Goal: Task Accomplishment & Management: Manage account settings

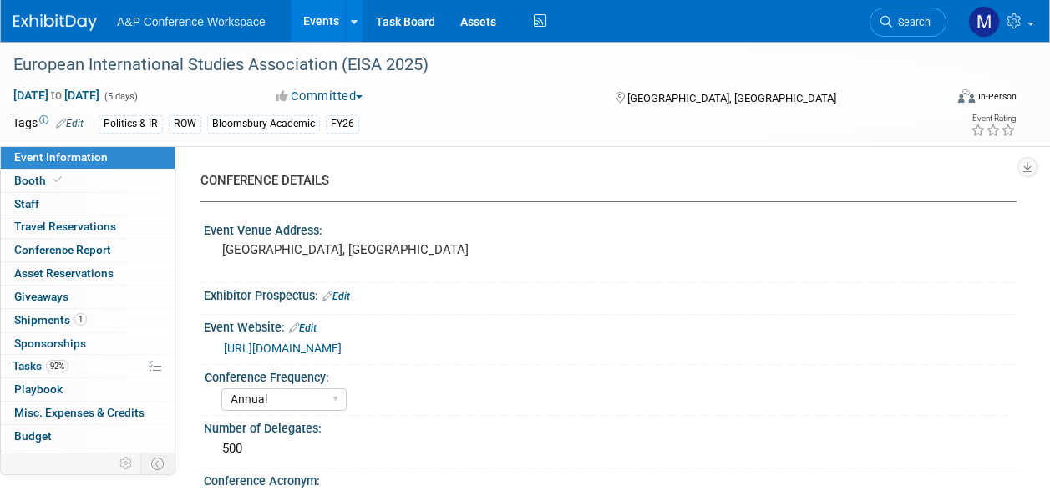
select select "Annual"
select select "Level 2"
select select "In-Person Booth"
select select "Politics & International Relations"
select select "Bloomsbury Academic"
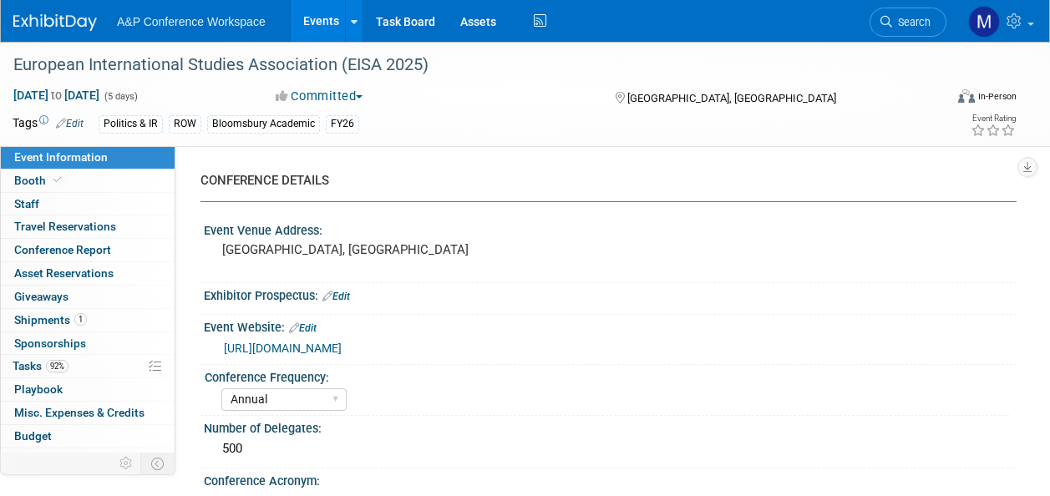
select select "[PERSON_NAME]"
select select "Brand/Subject Presence​"
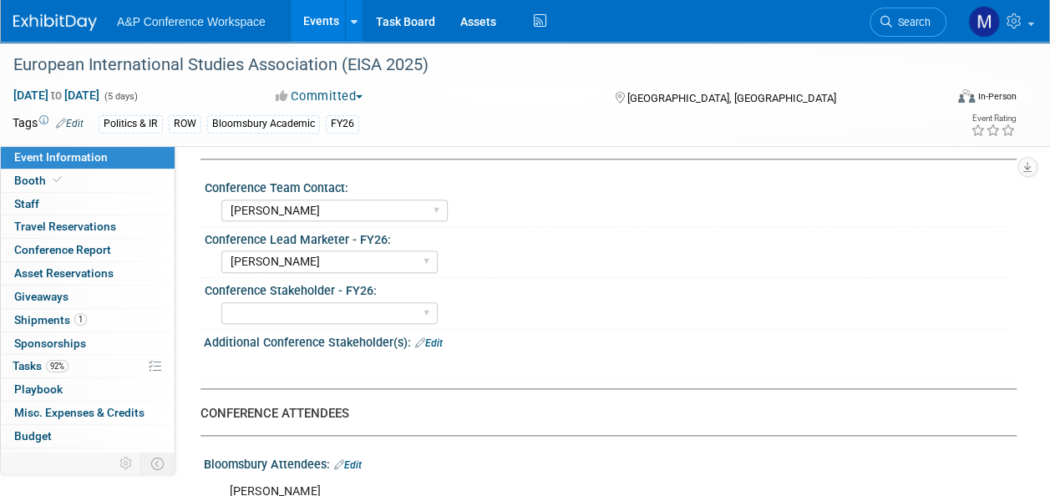
scroll to position [835, 0]
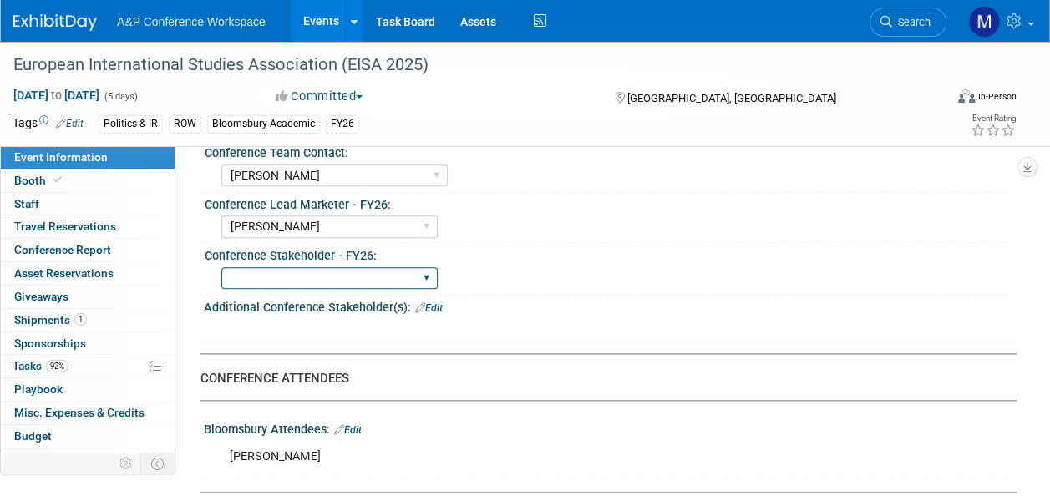
click at [337, 269] on select "[PERSON_NAME] [PERSON_NAME] [PERSON_NAME] [PERSON_NAME] [PERSON_NAME] [PERSON_N…" at bounding box center [329, 278] width 216 height 23
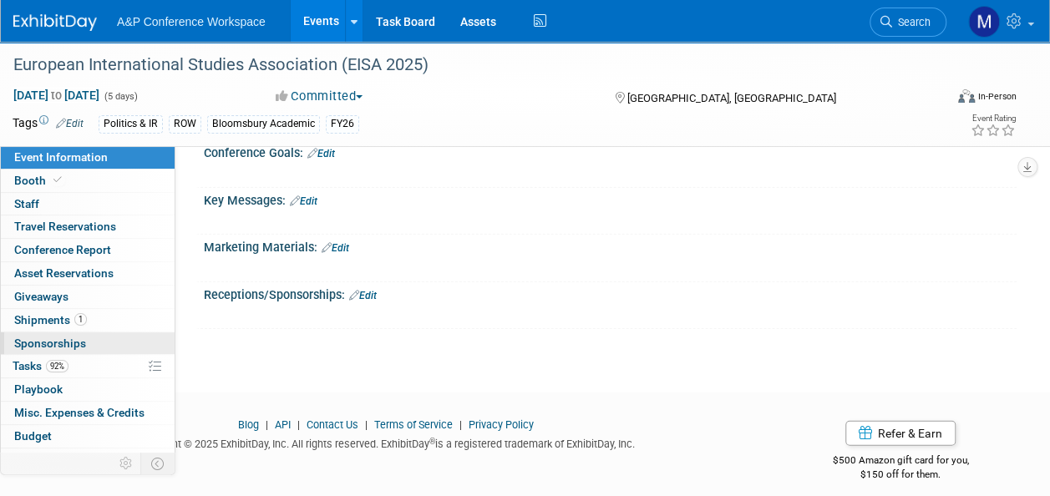
scroll to position [60, 0]
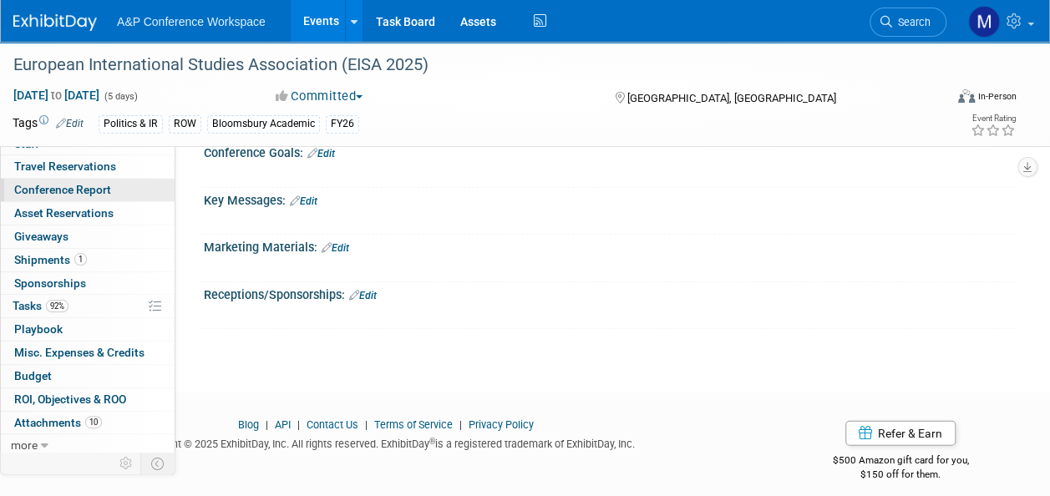
click at [75, 195] on link "Conference Report" at bounding box center [88, 190] width 174 height 23
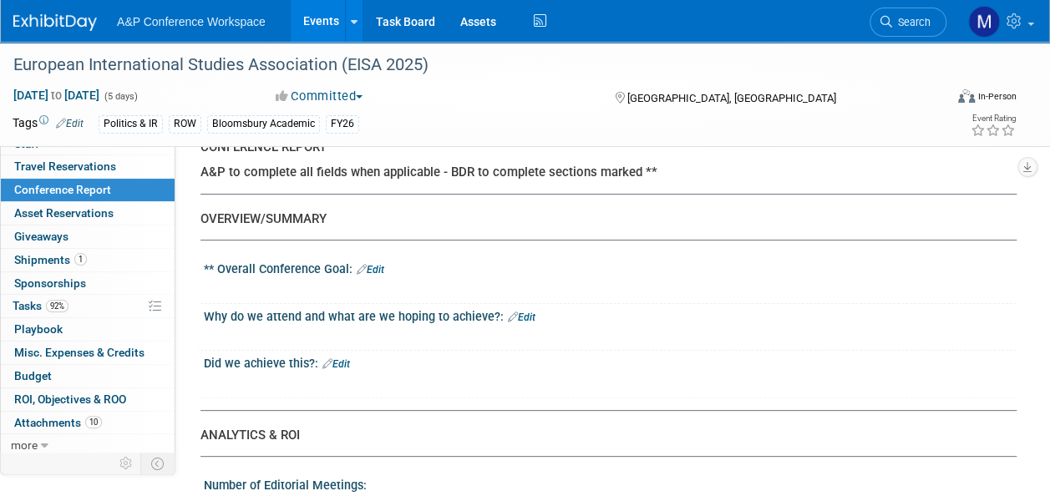
scroll to position [0, 0]
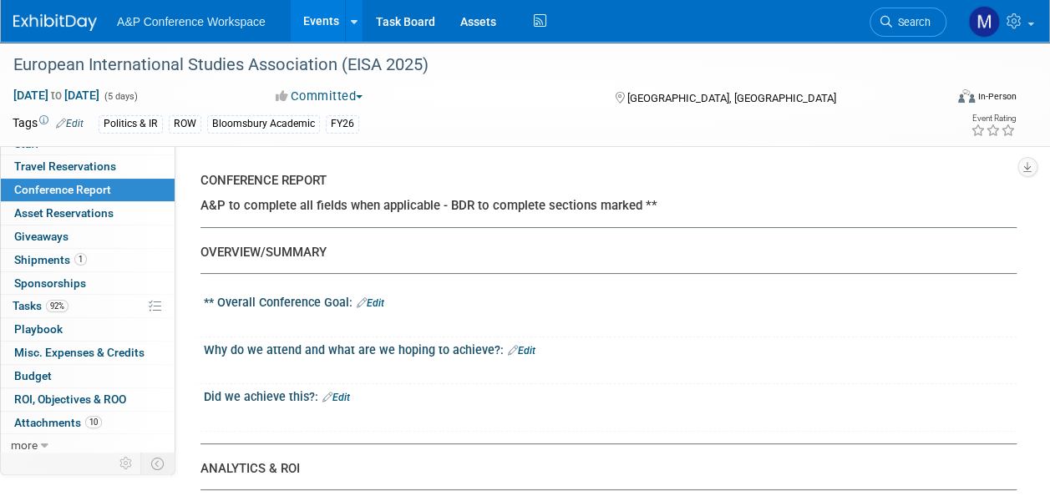
click at [379, 301] on link "Edit" at bounding box center [371, 303] width 28 height 12
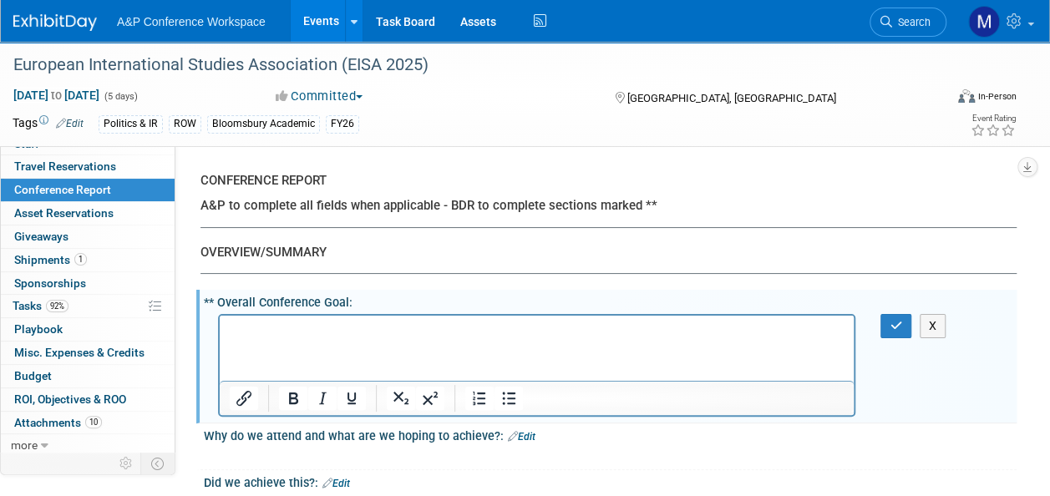
click at [376, 338] on html at bounding box center [537, 326] width 634 height 23
click at [362, 326] on p "Commissioning but also brand awareness and presence" at bounding box center [537, 330] width 615 height 17
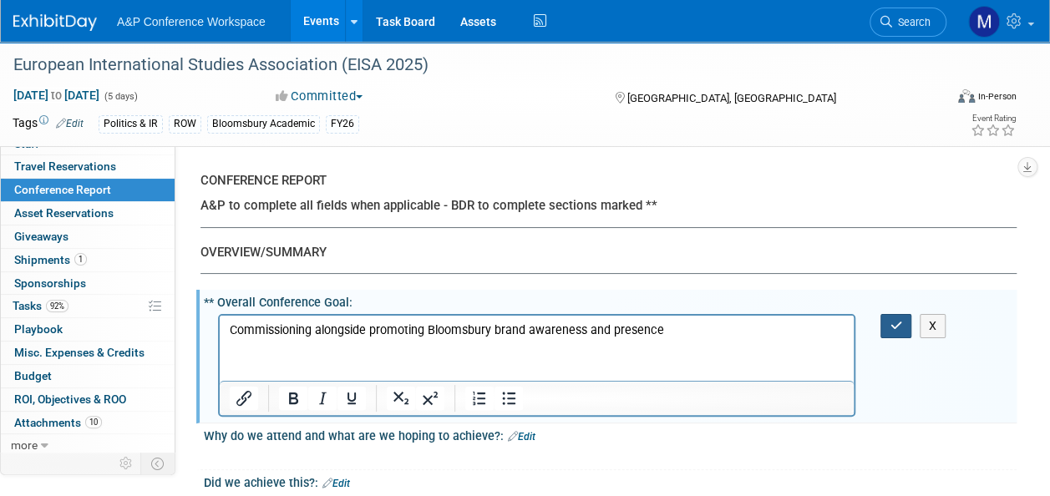
click at [887, 322] on button "button" at bounding box center [895, 326] width 31 height 24
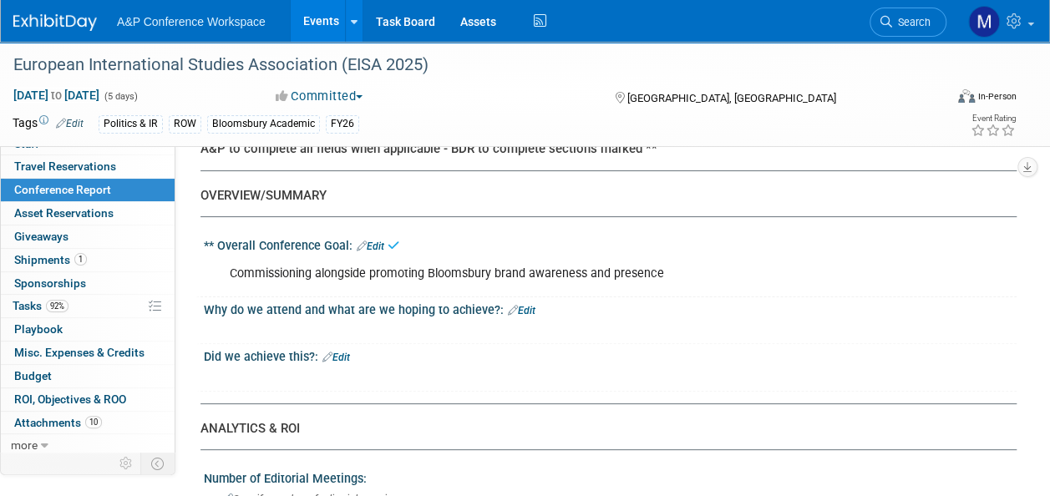
scroll to position [84, 0]
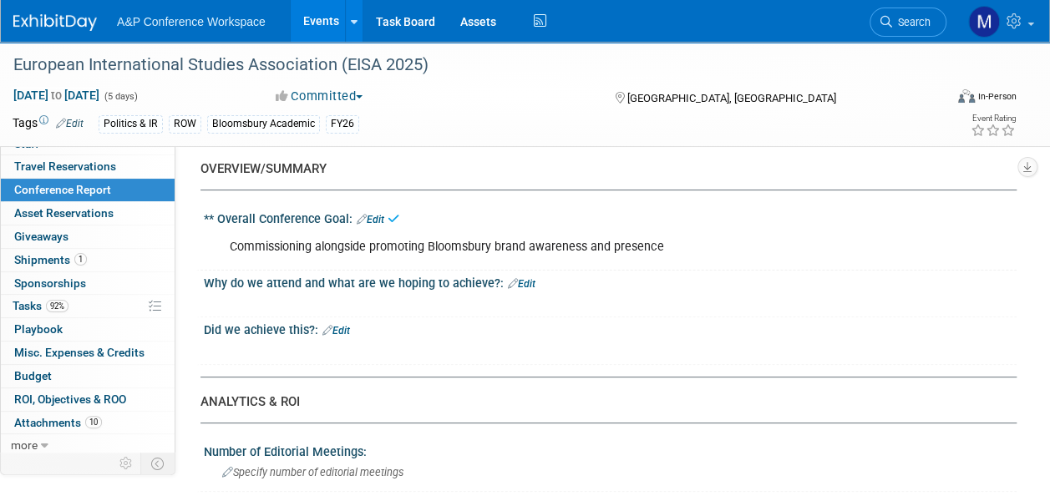
click at [625, 239] on div "Commissioning alongside promoting Bloomsbury brand awareness and presence" at bounding box center [536, 247] width 637 height 33
click at [655, 246] on div "Commissioning alongside promoting Bloomsbury brand awareness and presence" at bounding box center [536, 247] width 637 height 33
click at [378, 215] on link "Edit" at bounding box center [371, 220] width 28 height 12
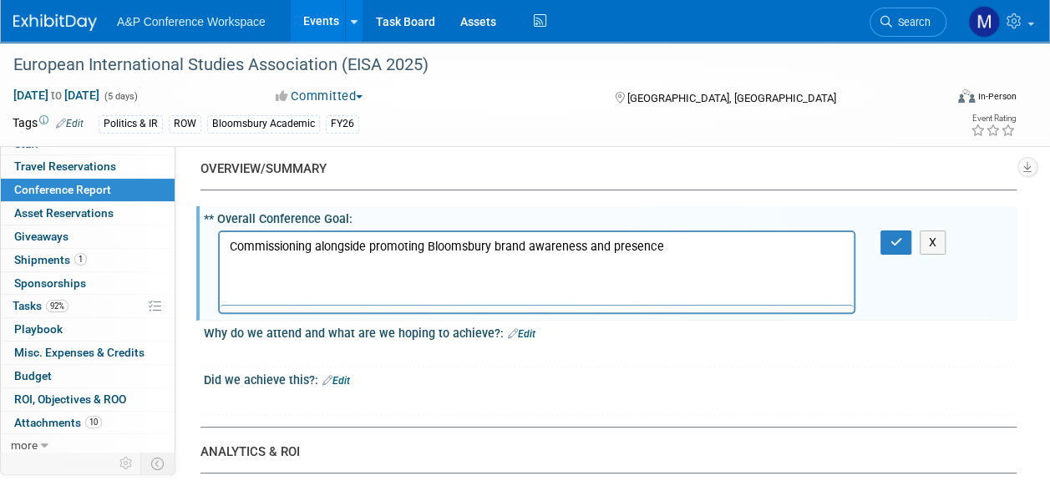
scroll to position [0, 0]
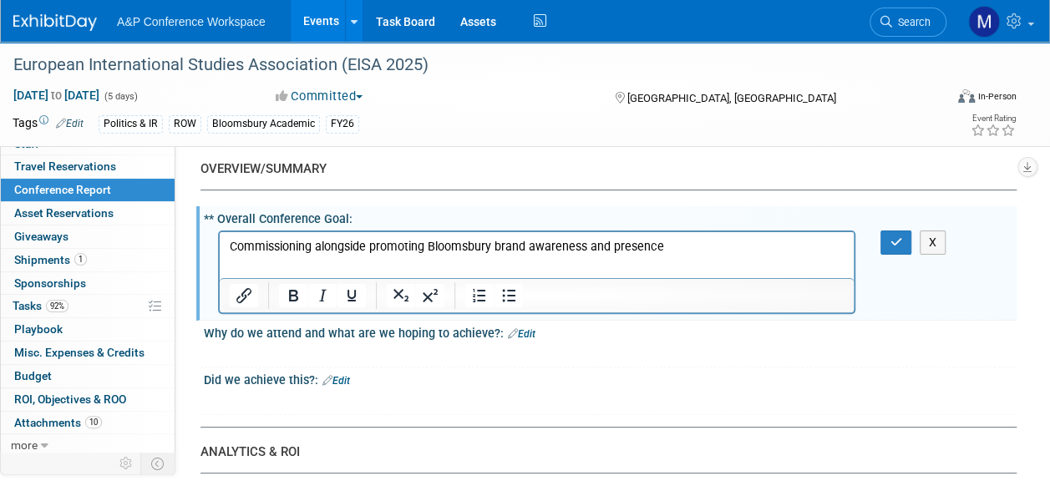
click at [690, 242] on p "Commissioning alongside promoting Bloomsbury brand awareness and presence" at bounding box center [537, 246] width 615 height 17
click at [897, 239] on icon "button" at bounding box center [895, 242] width 13 height 12
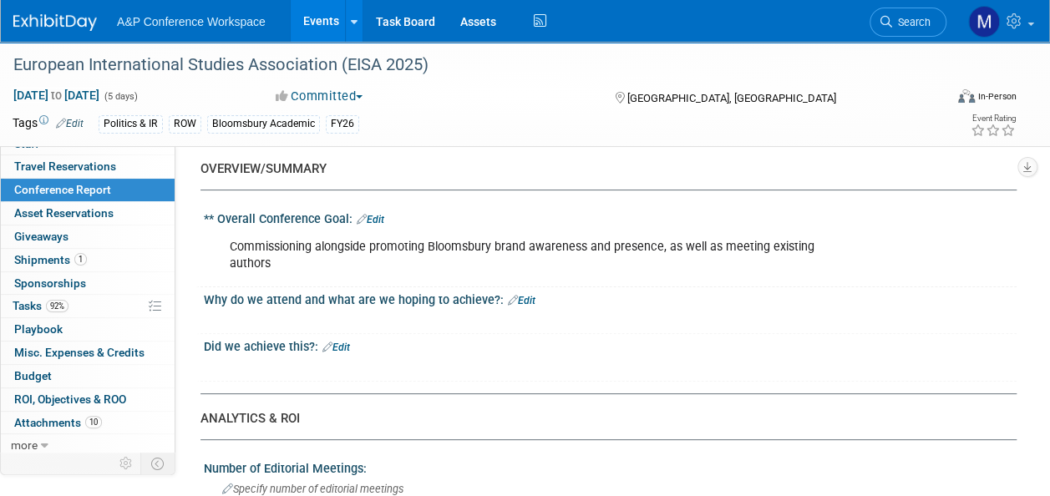
click at [523, 299] on link "Edit" at bounding box center [522, 301] width 28 height 12
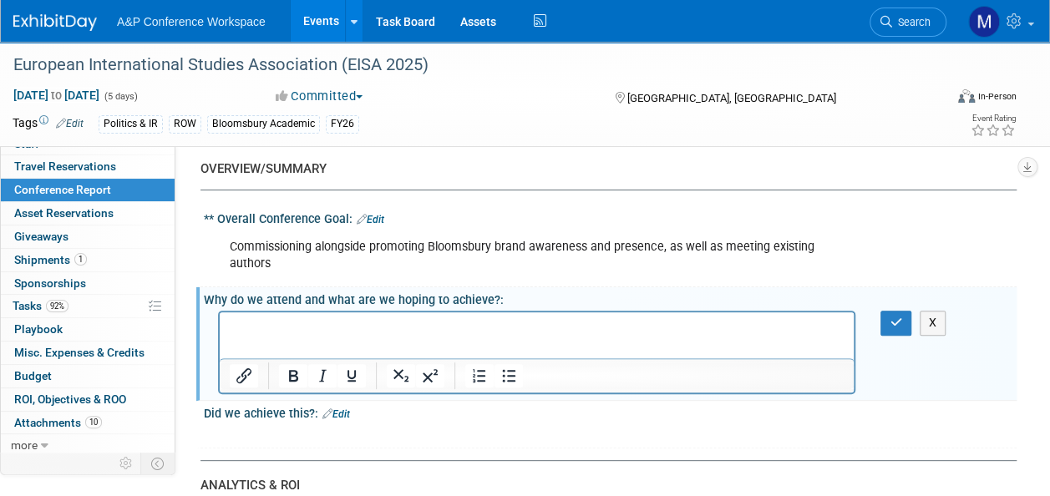
click at [525, 330] on p "Rich Text Area. Press ALT-0 for help." at bounding box center [537, 327] width 615 height 17
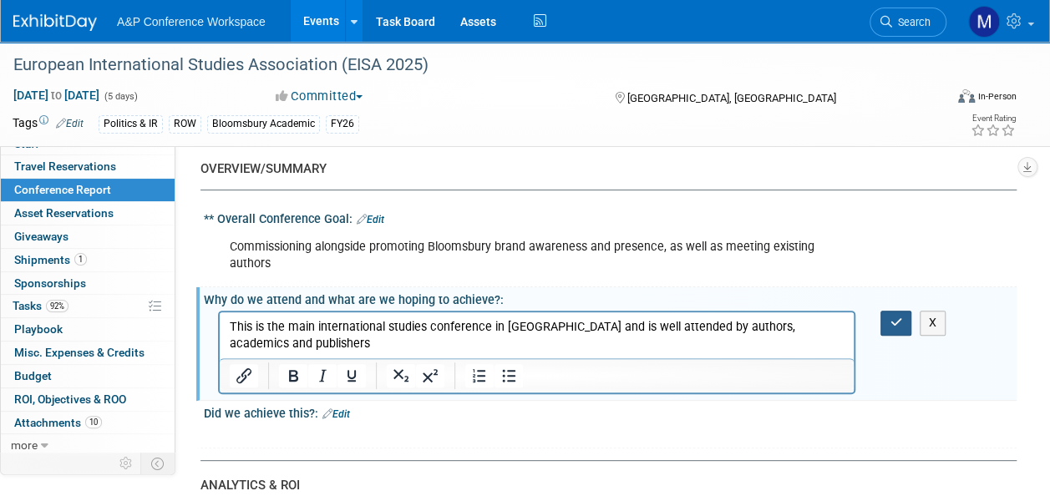
click at [886, 322] on button "button" at bounding box center [895, 323] width 31 height 24
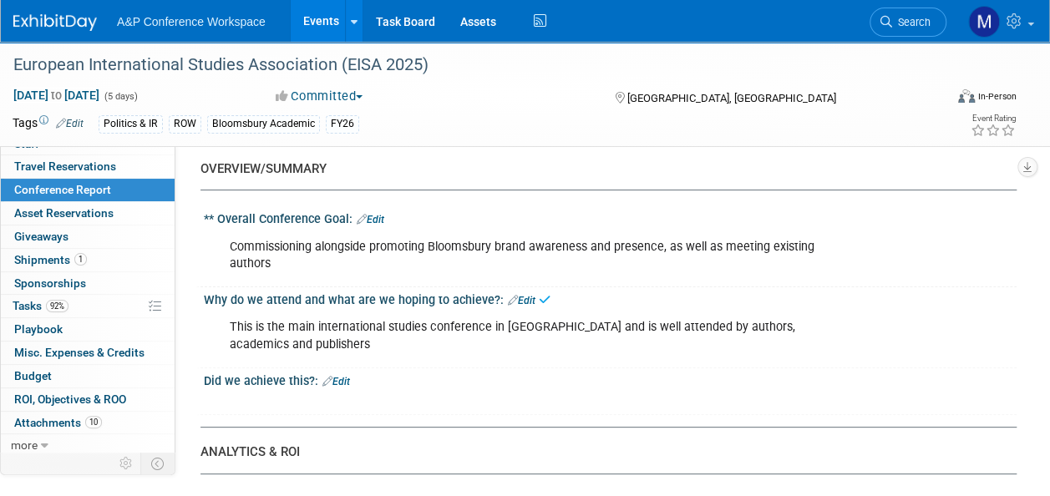
scroll to position [167, 0]
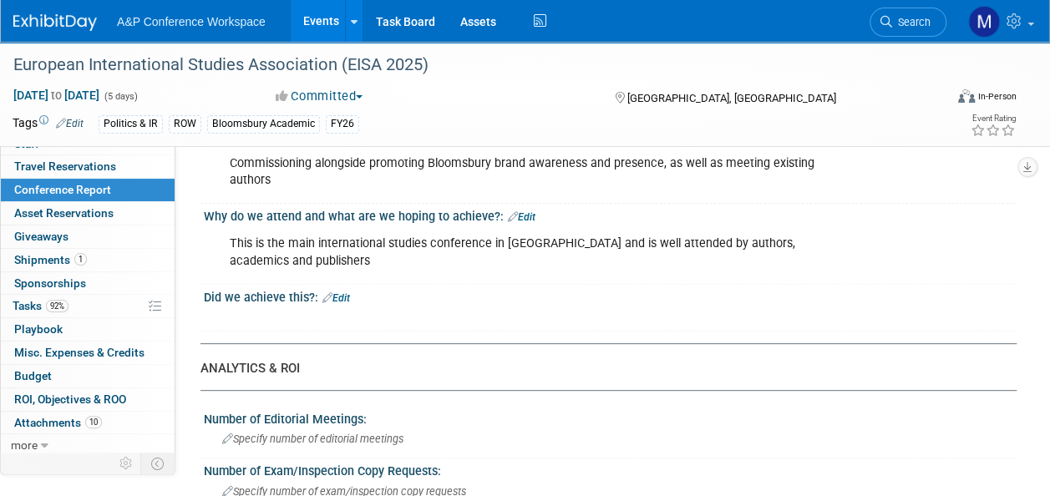
click at [342, 300] on link "Edit" at bounding box center [336, 298] width 28 height 12
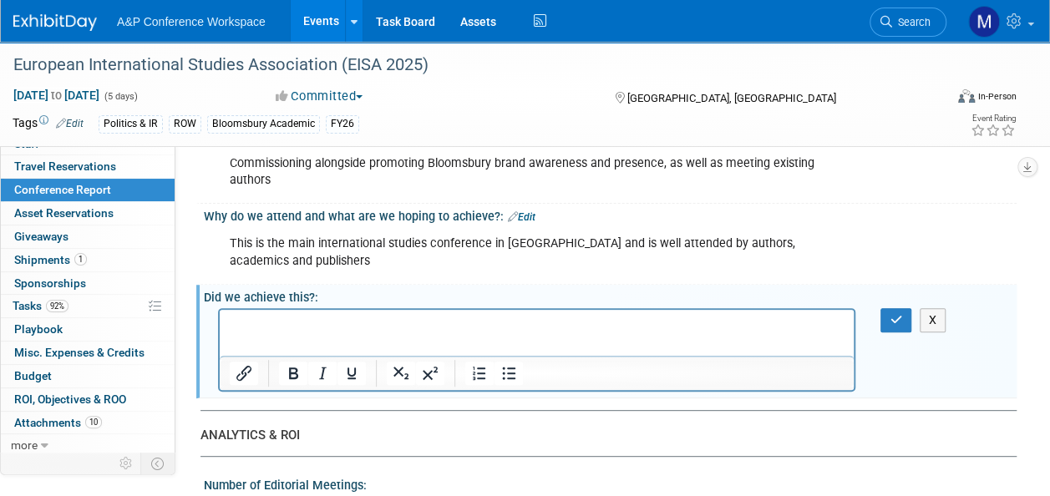
scroll to position [0, 0]
click at [329, 245] on div "This is the main international studies conference in [GEOGRAPHIC_DATA] and is w…" at bounding box center [536, 252] width 637 height 50
click at [717, 236] on div "This is the main international studies conference in [GEOGRAPHIC_DATA] and is w…" at bounding box center [536, 252] width 637 height 50
click at [523, 211] on link "Edit" at bounding box center [522, 217] width 28 height 12
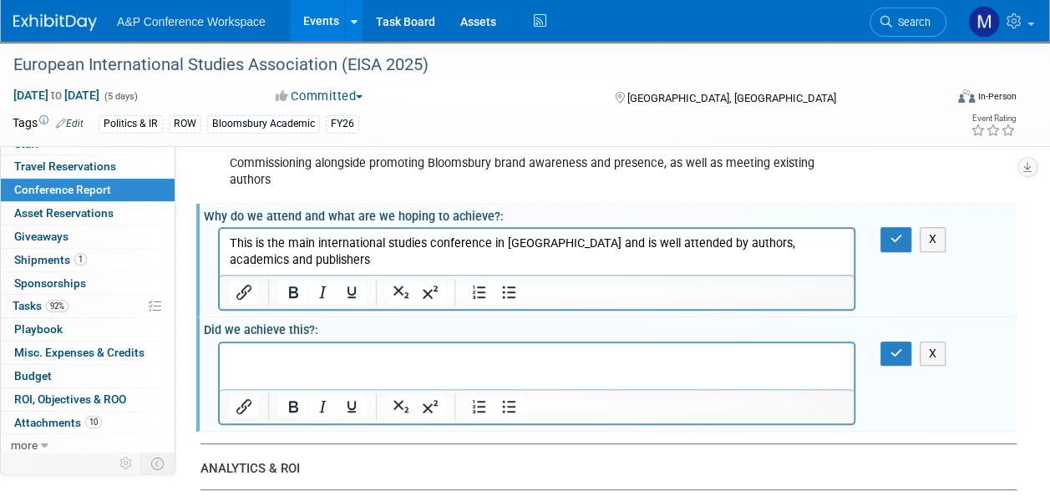
click at [324, 262] on p "This is the main international studies conference in [GEOGRAPHIC_DATA] and is w…" at bounding box center [537, 252] width 615 height 33
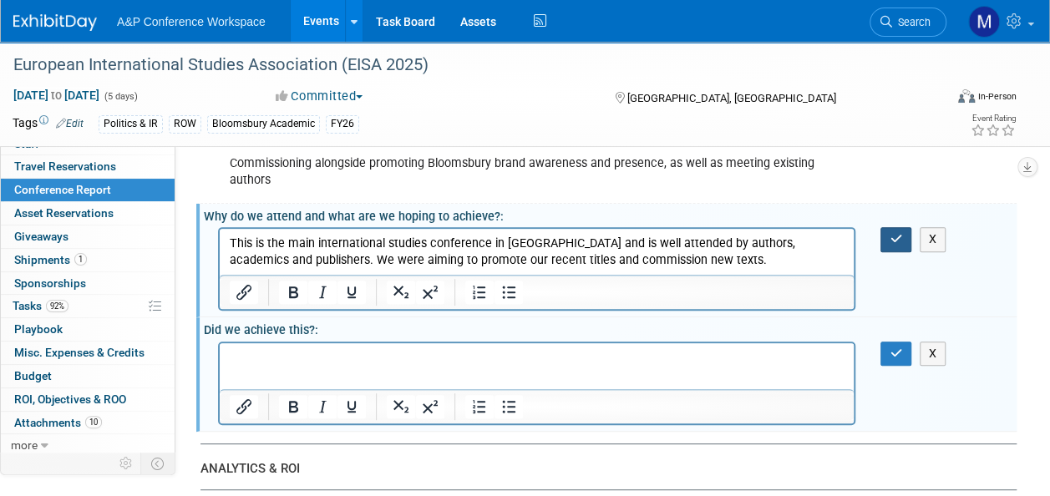
click at [889, 244] on button "button" at bounding box center [895, 239] width 31 height 24
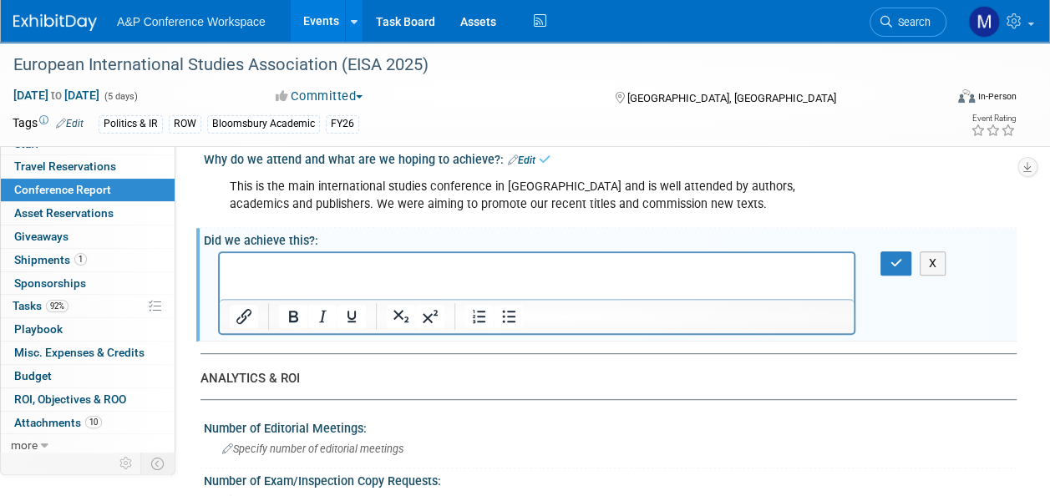
scroll to position [251, 0]
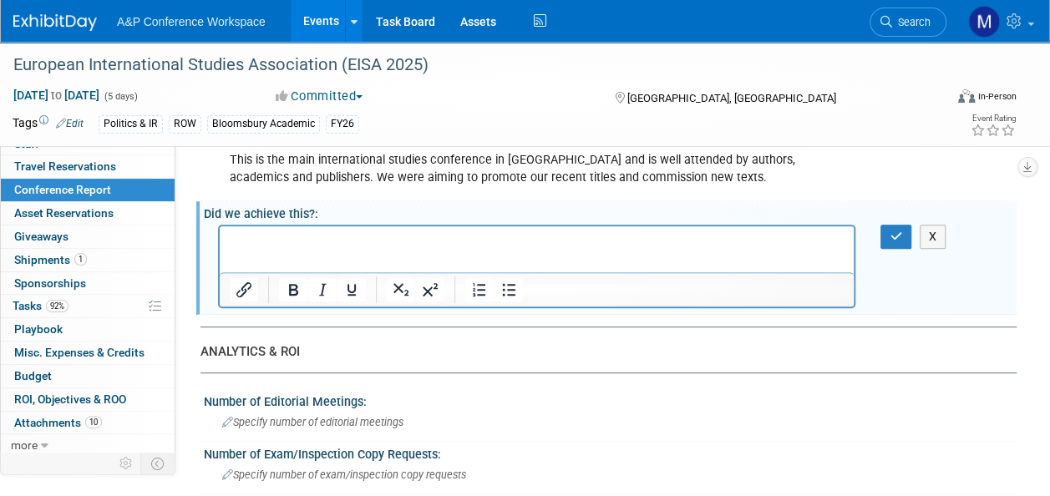
click at [432, 250] on html at bounding box center [537, 237] width 634 height 23
click at [939, 236] on button "X" at bounding box center [933, 237] width 27 height 24
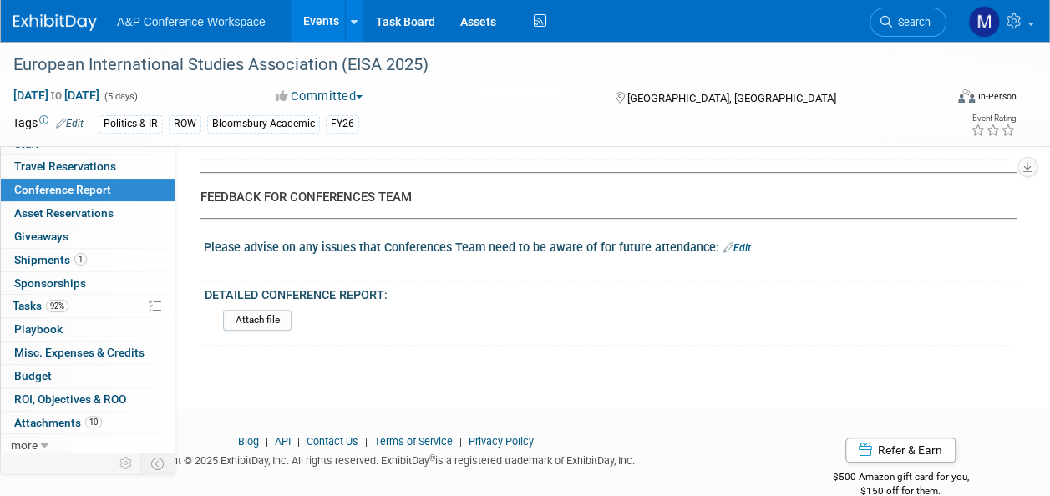
scroll to position [3470, 0]
